Goal: Find contact information: Find contact information

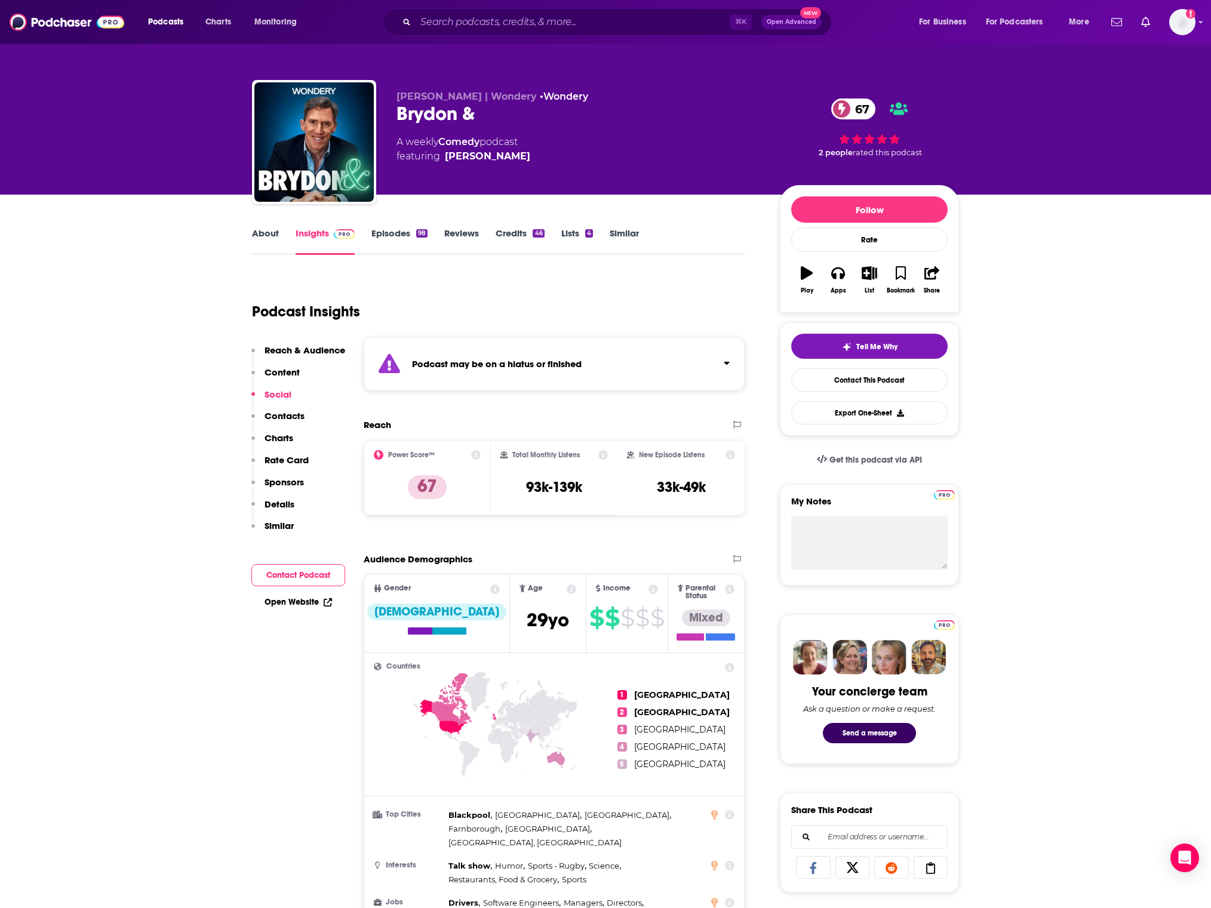
click at [642, 12] on div "⌘ K Open Advanced New" at bounding box center [607, 21] width 449 height 27
click at [650, 19] on input "Search podcasts, credits, & more..." at bounding box center [573, 22] width 314 height 19
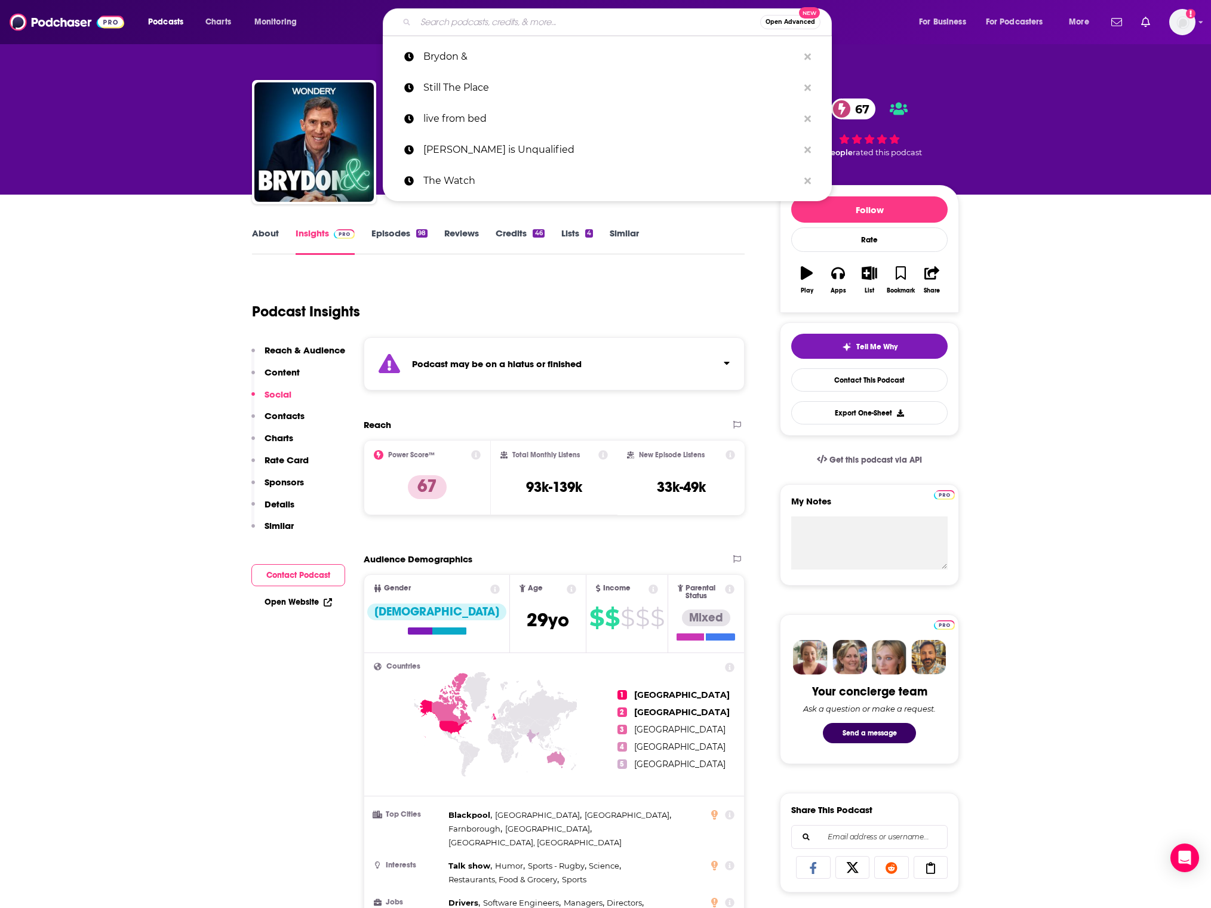
paste input "Unicorn Girl"
type input "Unicorn Girl"
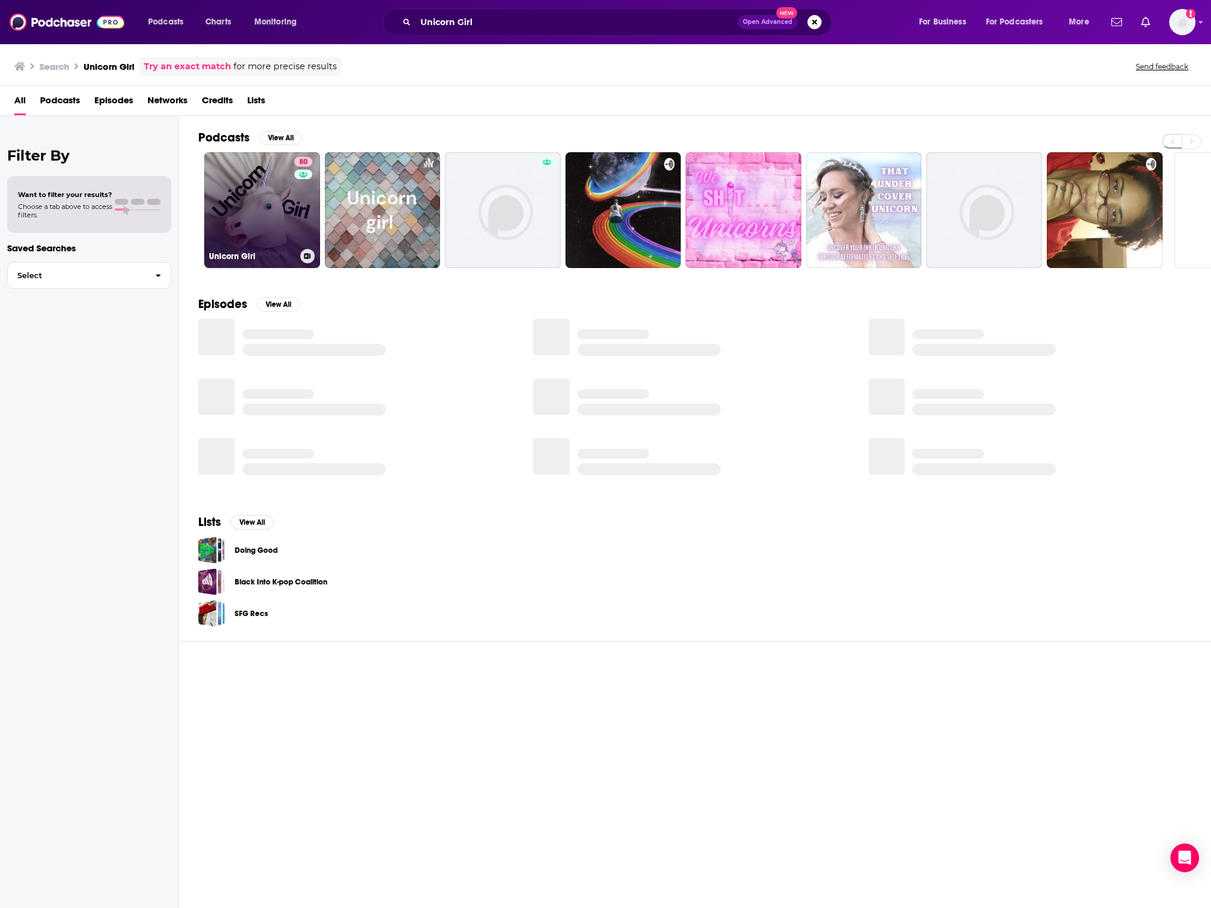
click at [272, 196] on link "80 Unicorn Girl" at bounding box center [262, 210] width 116 height 116
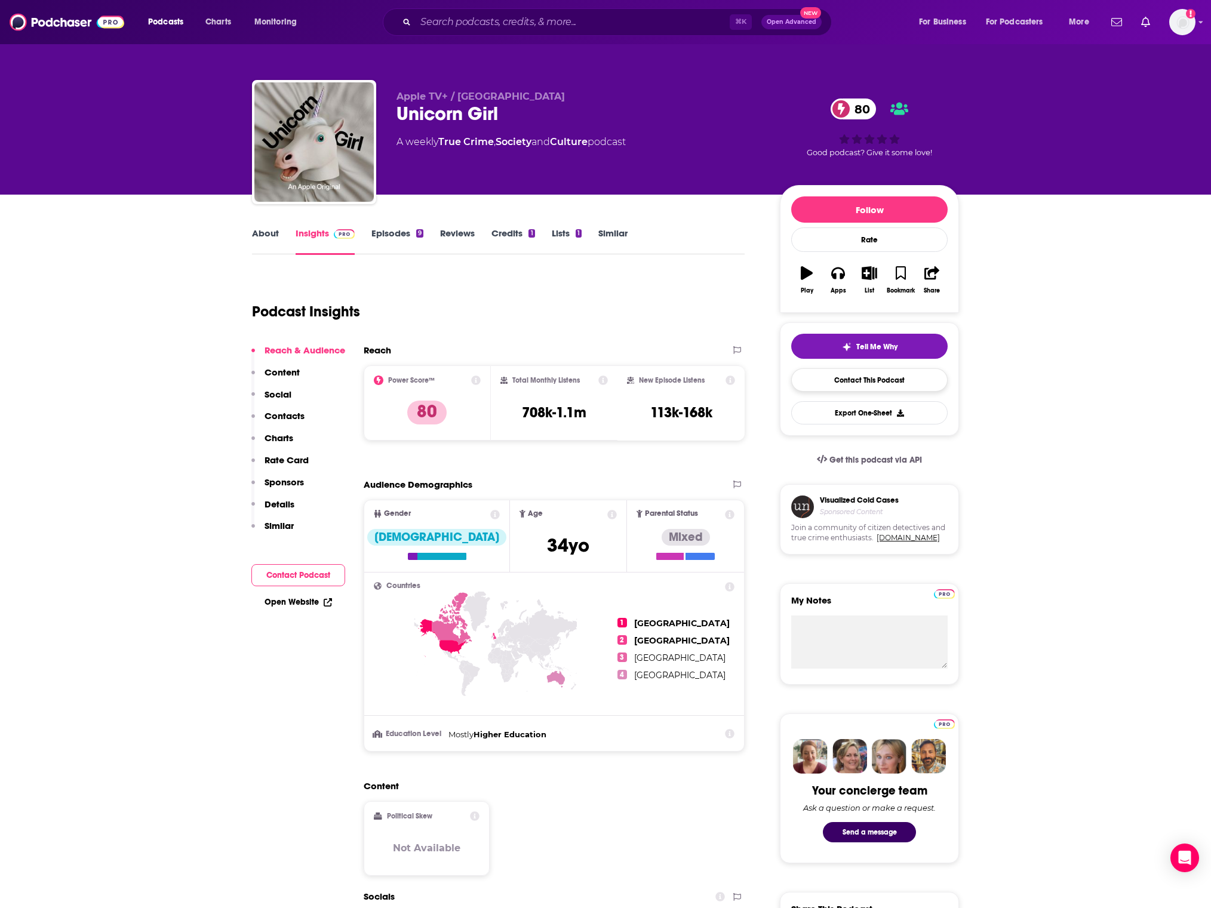
click at [889, 383] on link "Contact This Podcast" at bounding box center [869, 379] width 156 height 23
click at [280, 239] on div "About" at bounding box center [274, 241] width 44 height 27
click at [258, 241] on link "About" at bounding box center [265, 241] width 27 height 27
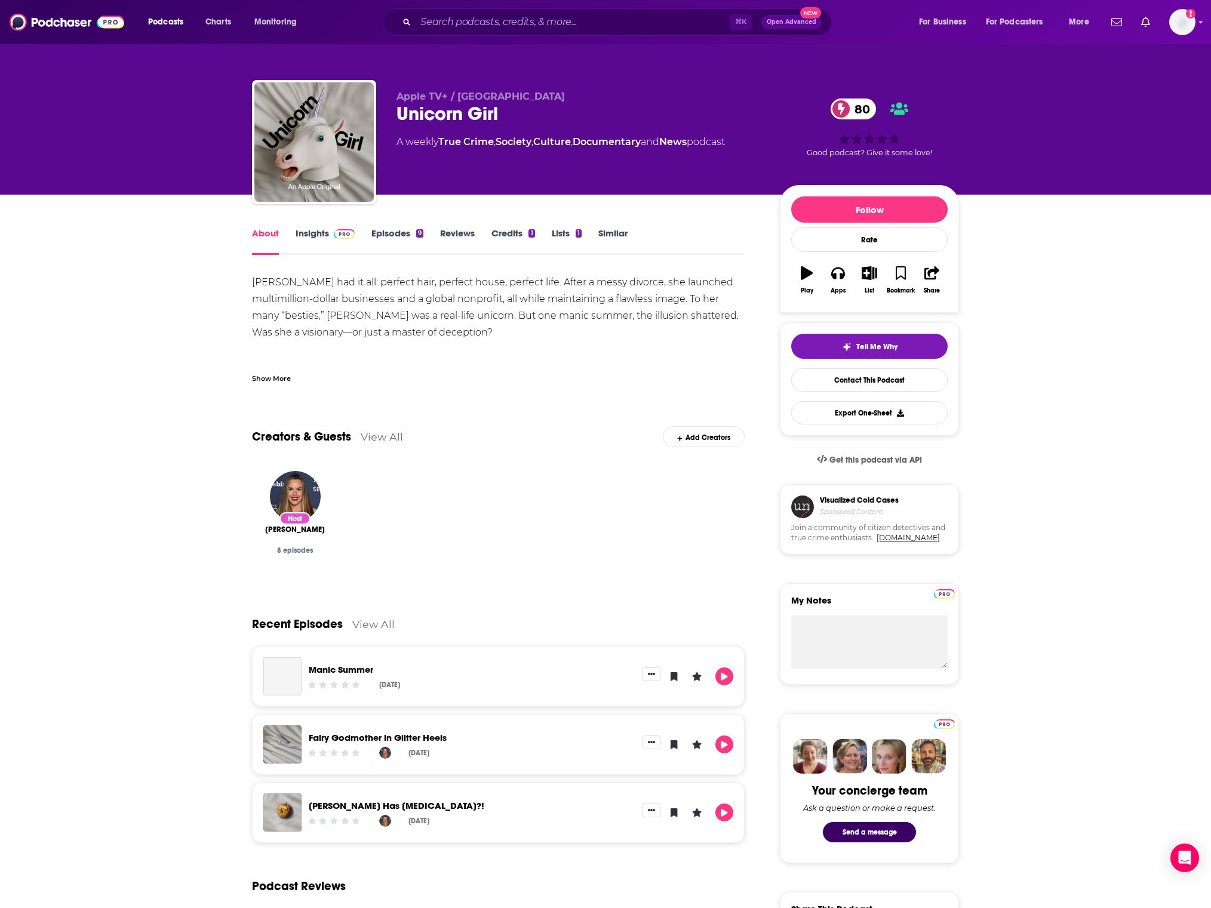
click at [259, 283] on div "[PERSON_NAME] had it all: perfect hair, perfect house, perfect life. After a me…" at bounding box center [498, 374] width 493 height 201
click at [305, 287] on div "[PERSON_NAME] had it all: perfect hair, perfect house, perfect life. After a me…" at bounding box center [498, 374] width 493 height 201
copy div "[PERSON_NAME]"
